Goal: Information Seeking & Learning: Learn about a topic

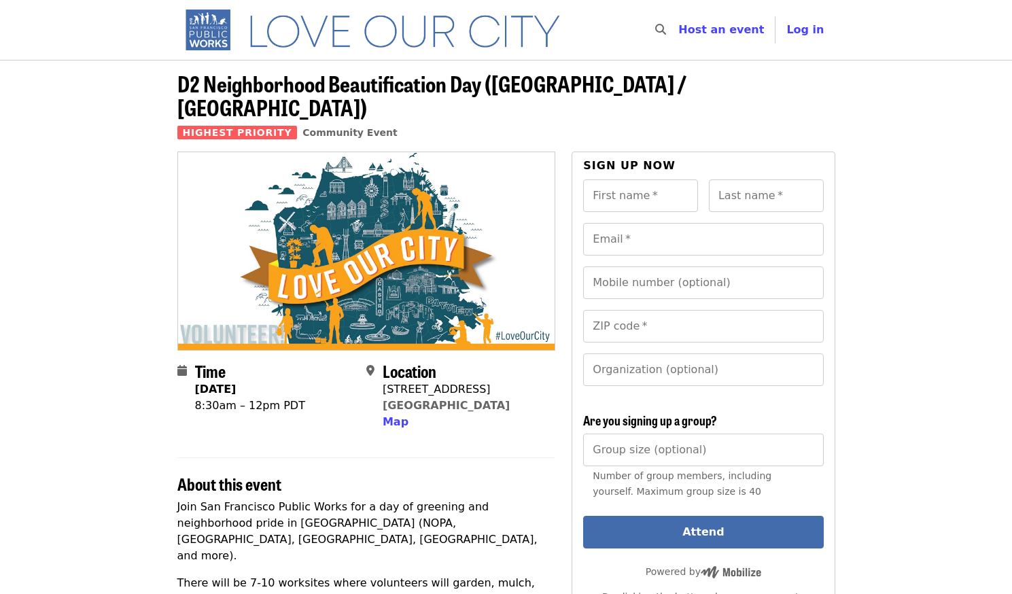
click at [528, 86] on span "D2 Neighborhood Beautification Day ([GEOGRAPHIC_DATA] / [GEOGRAPHIC_DATA])" at bounding box center [431, 95] width 509 height 56
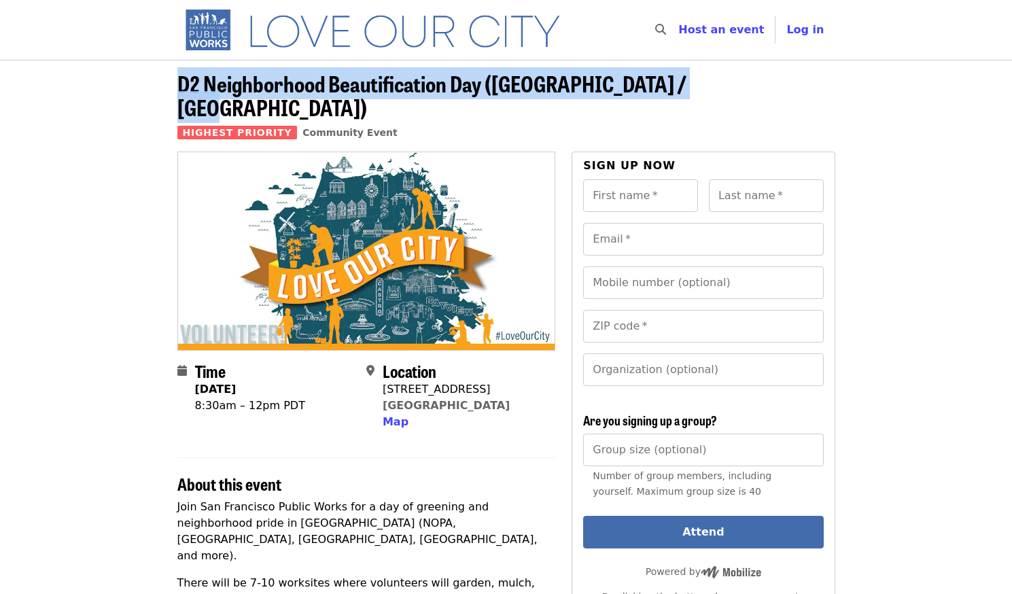
drag, startPoint x: 699, startPoint y: 85, endPoint x: 175, endPoint y: 87, distance: 524.0
click at [175, 87] on div "D2 Neighborhood Beautification Day ([GEOGRAPHIC_DATA] / [GEOGRAPHIC_DATA]) High…" at bounding box center [507, 111] width 680 height 80
copy span "D2 Neighborhood Beautification Day ([GEOGRAPHIC_DATA] / [GEOGRAPHIC_DATA])"
click at [638, 79] on span "D2 Neighborhood Beautification Day ([GEOGRAPHIC_DATA] / [GEOGRAPHIC_DATA])" at bounding box center [431, 95] width 509 height 56
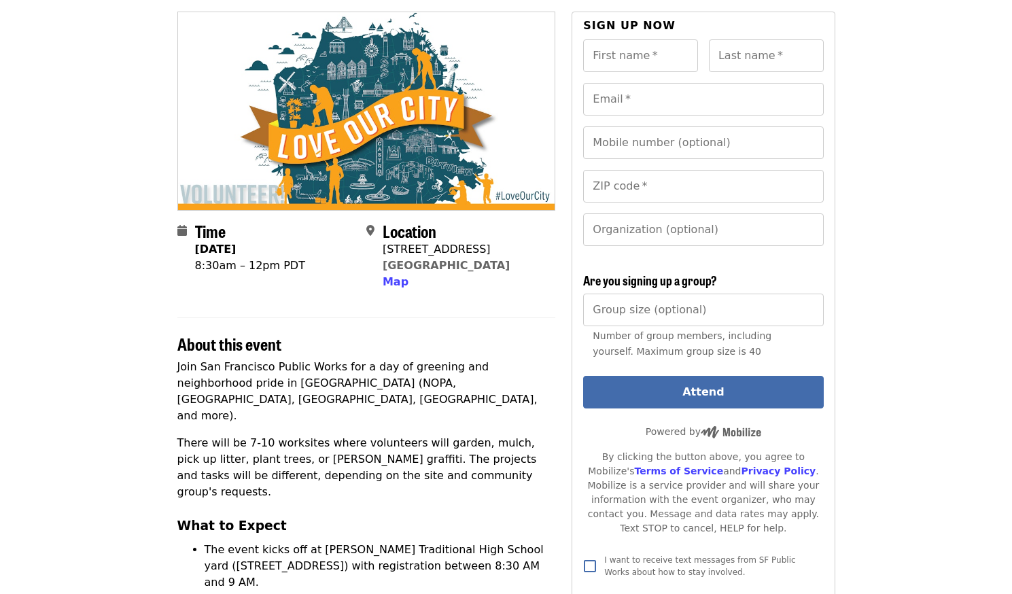
scroll to position [141, 0]
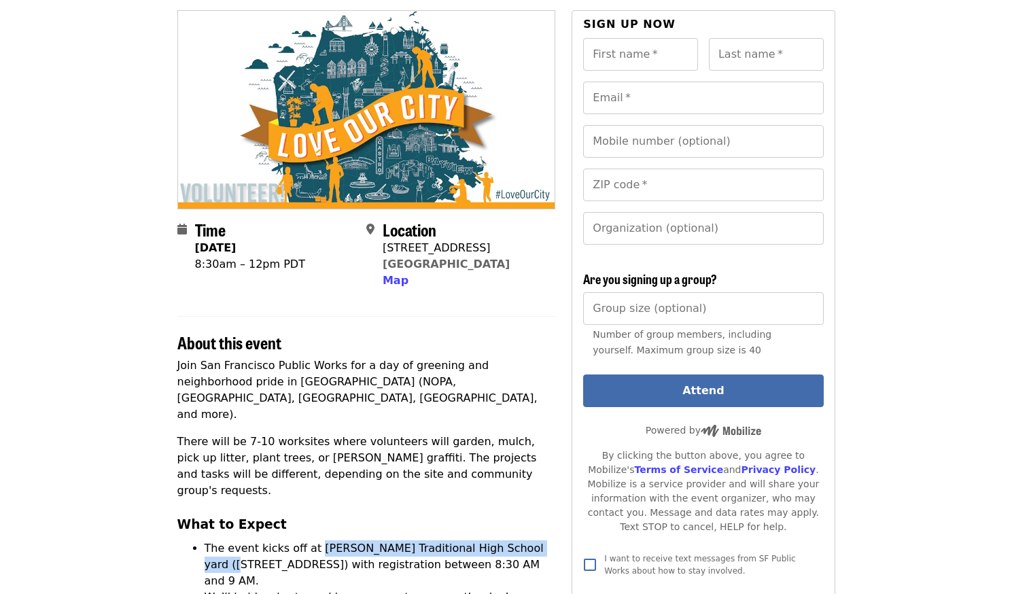
drag, startPoint x: 540, startPoint y: 493, endPoint x: 314, endPoint y: 491, distance: 225.7
click at [314, 540] on li "The event kicks off at [PERSON_NAME] Traditional High School yard ([STREET_ADDR…" at bounding box center [380, 564] width 351 height 49
copy li "[PERSON_NAME] Traditional High School yard"
drag, startPoint x: 476, startPoint y: 226, endPoint x: 383, endPoint y: 224, distance: 92.4
click at [383, 240] on div "[STREET_ADDRESS]" at bounding box center [446, 248] width 127 height 16
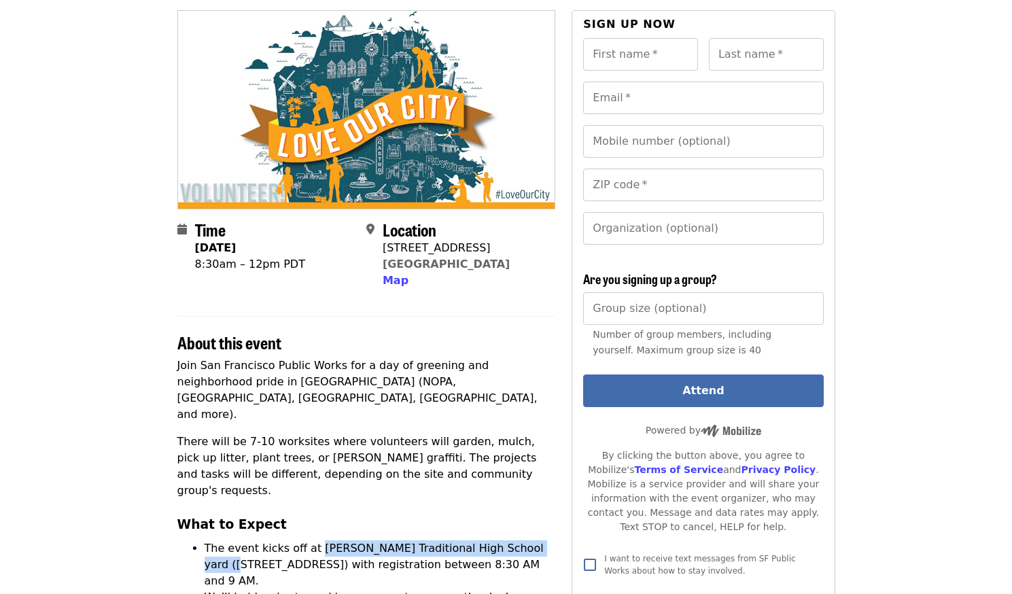
copy div "[STREET_ADDRESS]"
drag, startPoint x: 516, startPoint y: 237, endPoint x: 383, endPoint y: 237, distance: 132.5
click at [383, 237] on div "Location [STREET_ADDRESS] Map" at bounding box center [455, 254] width 178 height 69
copy link "[GEOGRAPHIC_DATA]"
click at [481, 371] on p "Join San Francisco Public Works for a day of greening and neighborhood pride in…" at bounding box center [366, 390] width 379 height 65
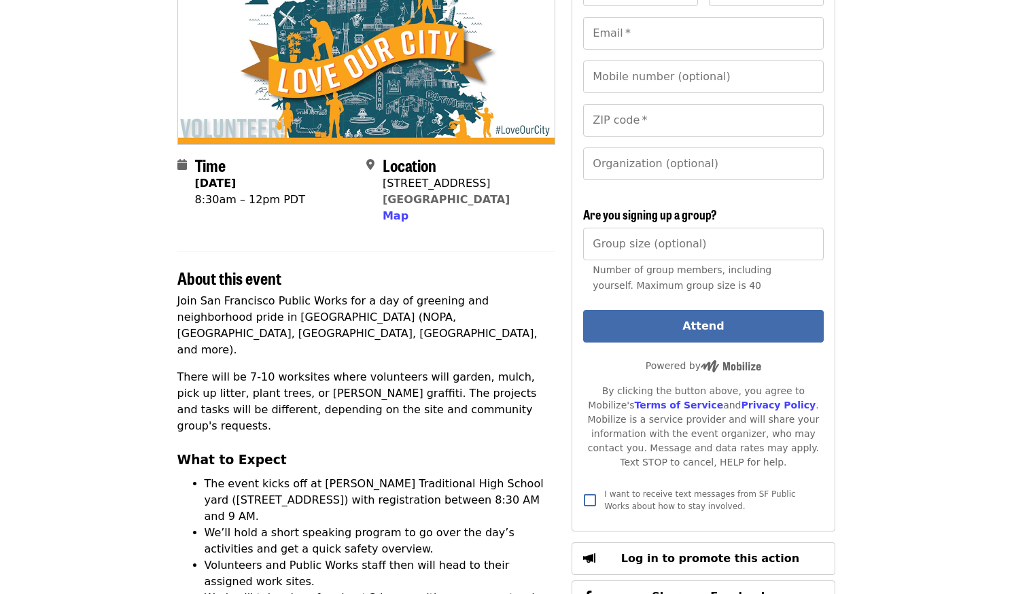
scroll to position [241, 0]
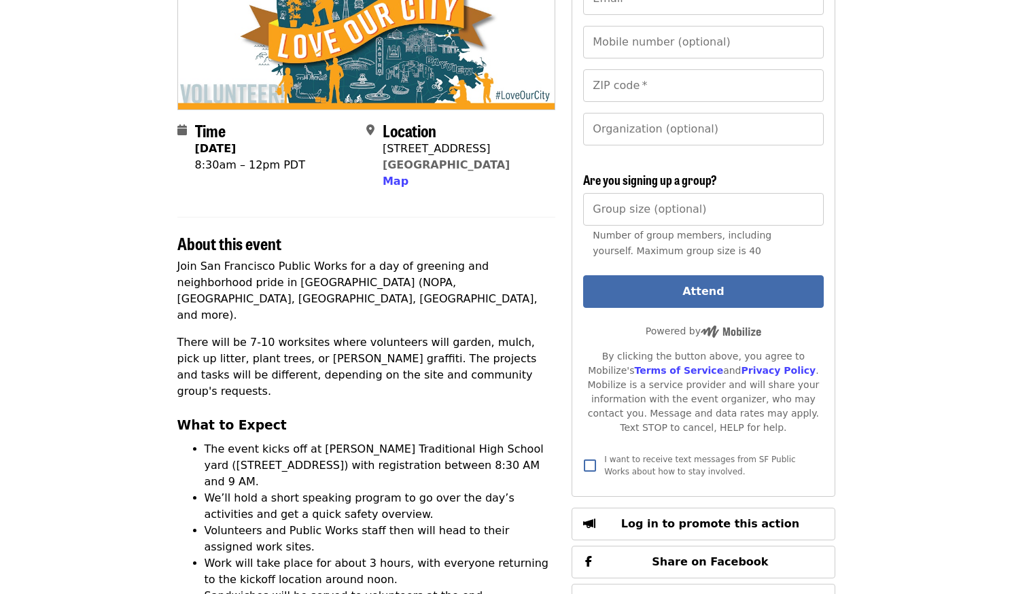
click at [323, 283] on div "Join San Francisco Public Works for a day of greening and neighborhood pride in…" at bounding box center [366, 512] width 379 height 508
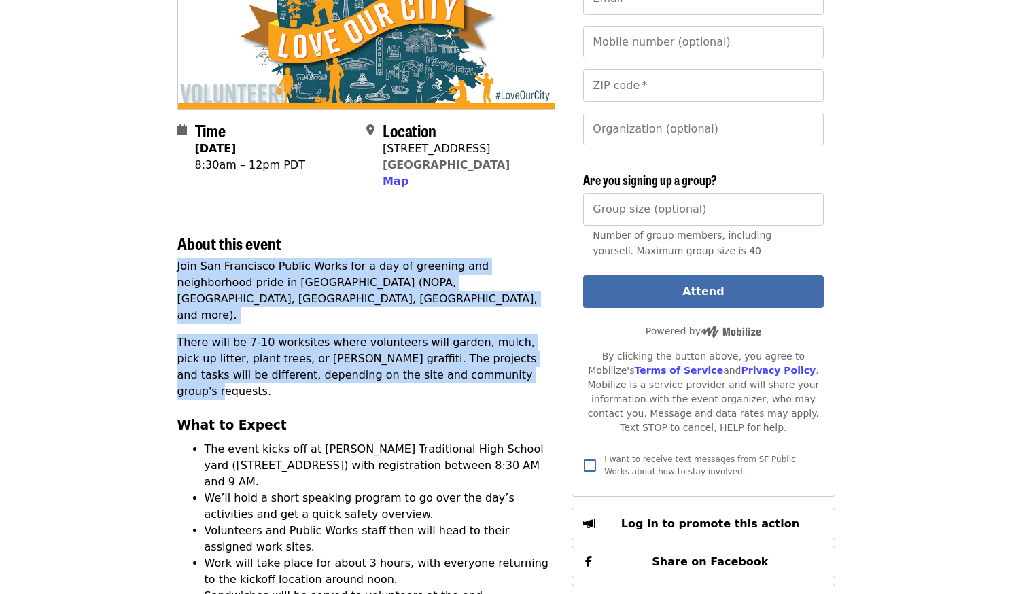
drag, startPoint x: 456, startPoint y: 343, endPoint x: 171, endPoint y: 239, distance: 303.6
copy div "Join San Francisco Public Works for a day of greening and neighborhood pride in…"
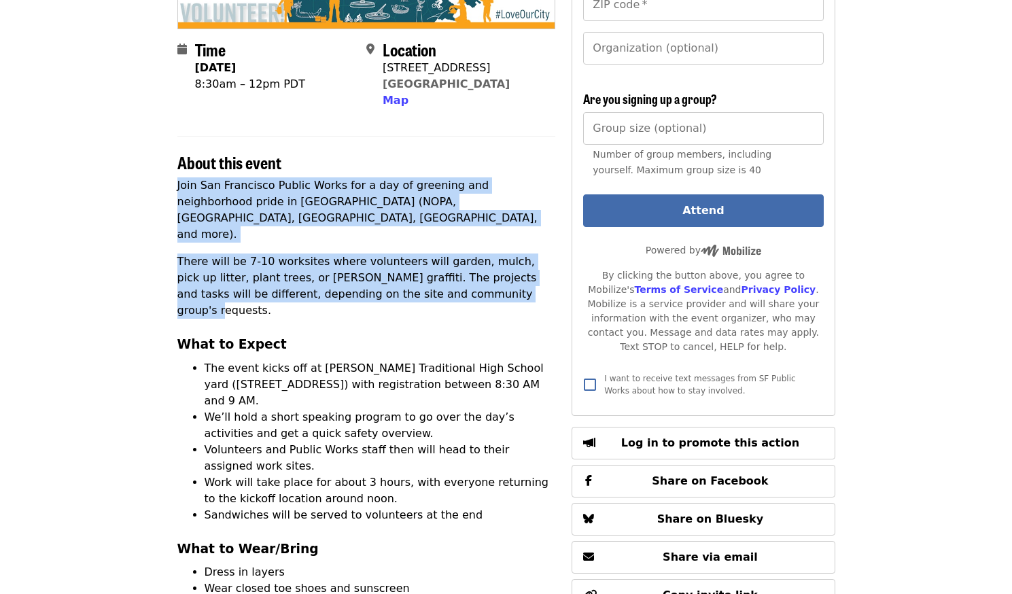
scroll to position [323, 0]
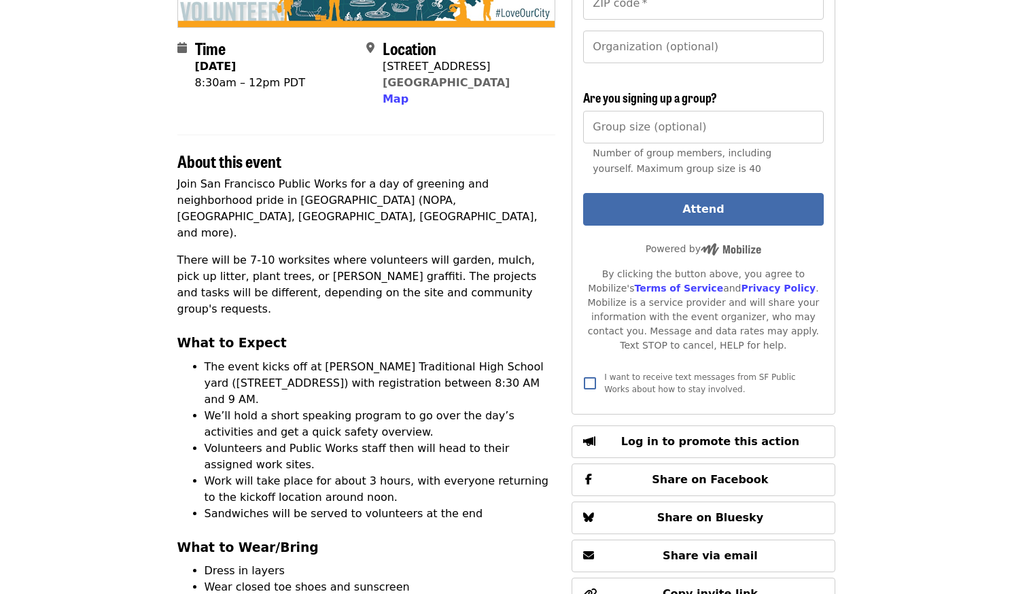
click at [422, 473] on li "Work will take place for about 3 hours, with everyone returning to the kickoff …" at bounding box center [380, 489] width 351 height 33
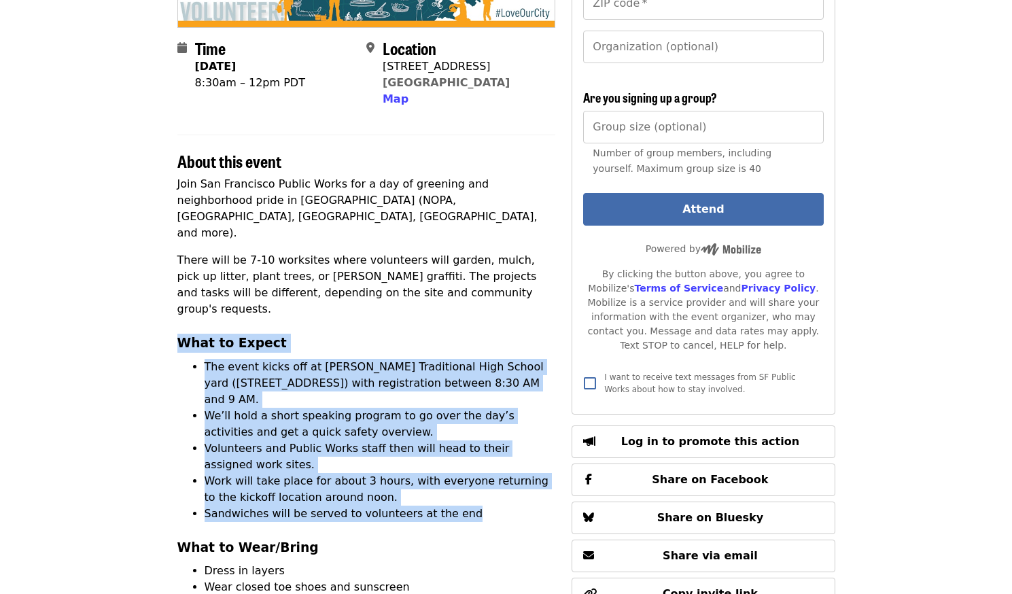
drag, startPoint x: 465, startPoint y: 442, endPoint x: 178, endPoint y: 290, distance: 324.4
click at [178, 290] on div "Join San Francisco Public Works for a day of greening and neighborhood pride in…" at bounding box center [366, 430] width 379 height 508
copy div "What to Expect The event kicks off at [PERSON_NAME][GEOGRAPHIC_DATA] ([STREET_A…"
click at [491, 277] on div "Join San Francisco Public Works for a day of greening and neighborhood pride in…" at bounding box center [366, 430] width 379 height 508
